Goal: Transaction & Acquisition: Book appointment/travel/reservation

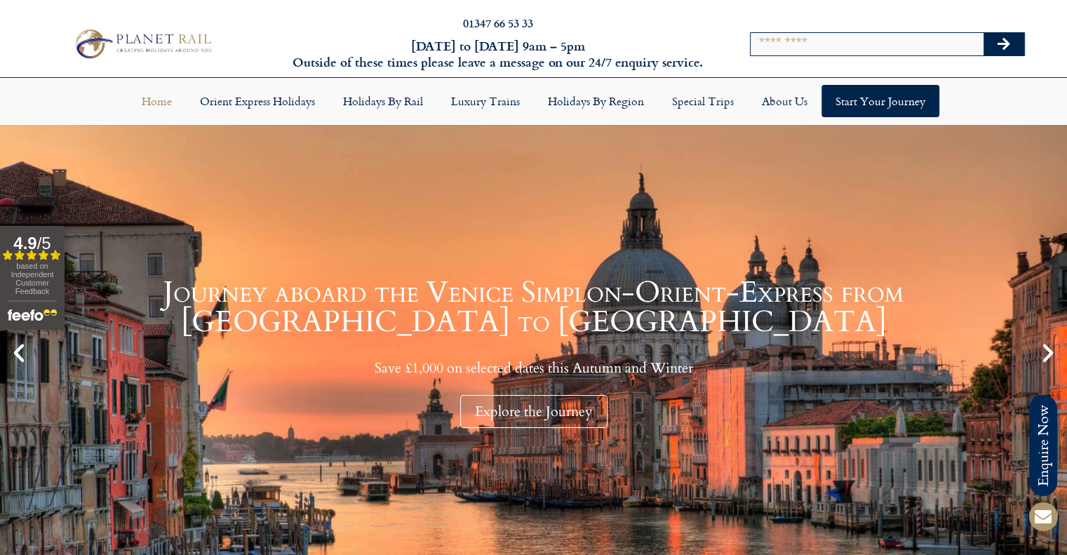
click at [806, 48] on input "Search" at bounding box center [867, 44] width 233 height 22
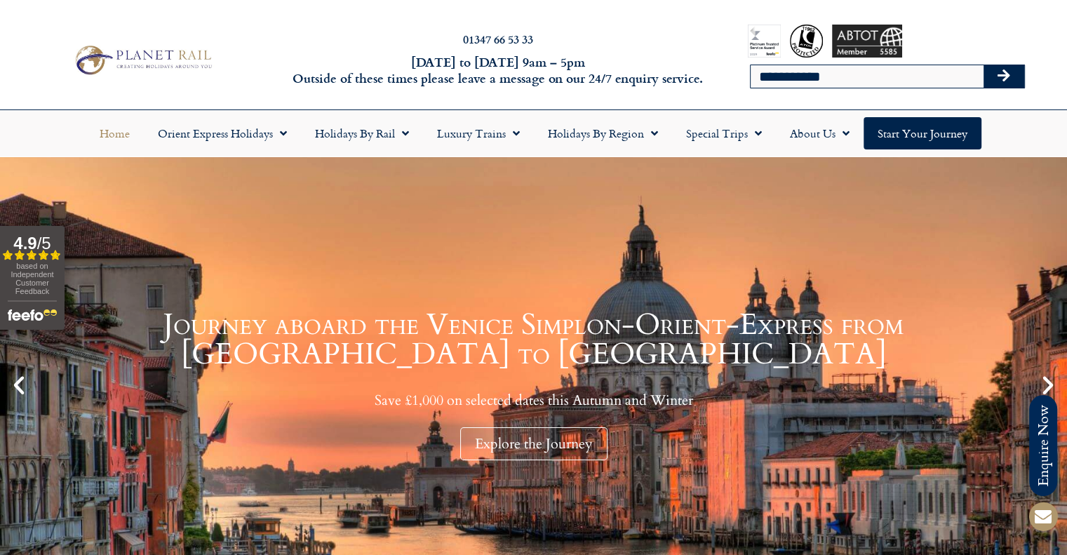
type input "**********"
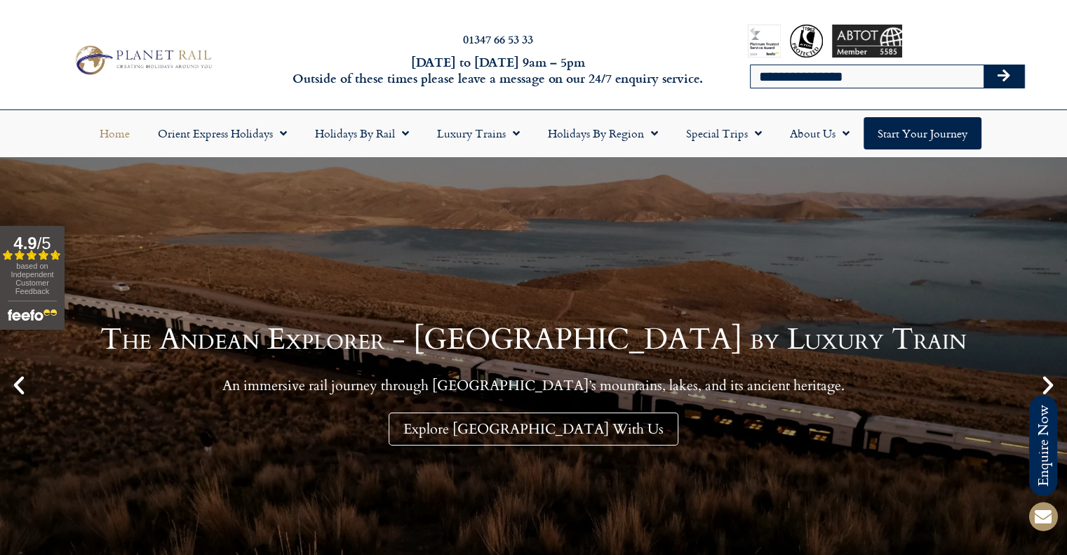
click at [1005, 78] on icon "Search" at bounding box center [1004, 76] width 13 height 14
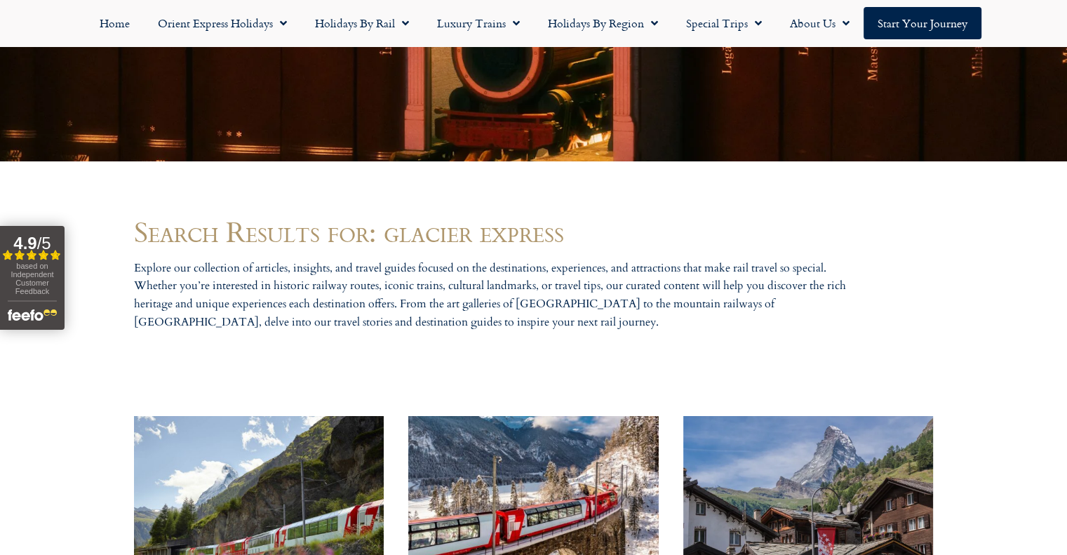
scroll to position [702, 0]
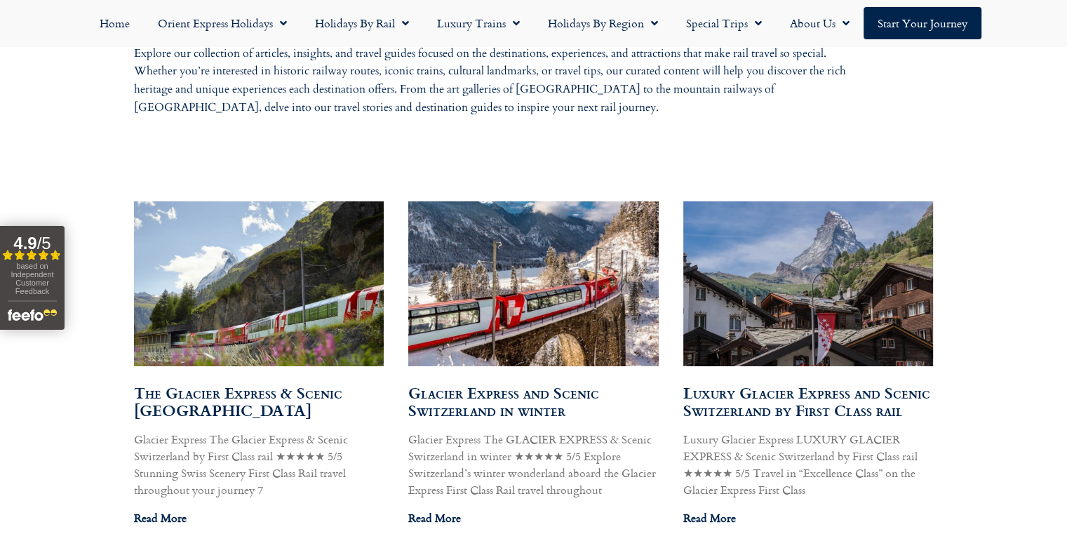
click at [260, 290] on img at bounding box center [258, 283] width 253 height 189
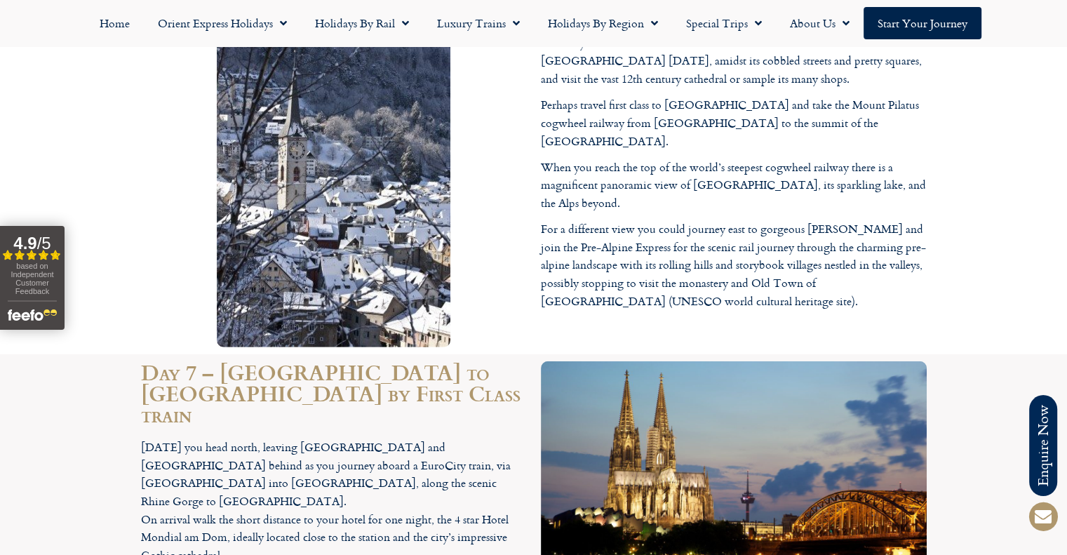
scroll to position [4000, 0]
